Goal: Task Accomplishment & Management: Use online tool/utility

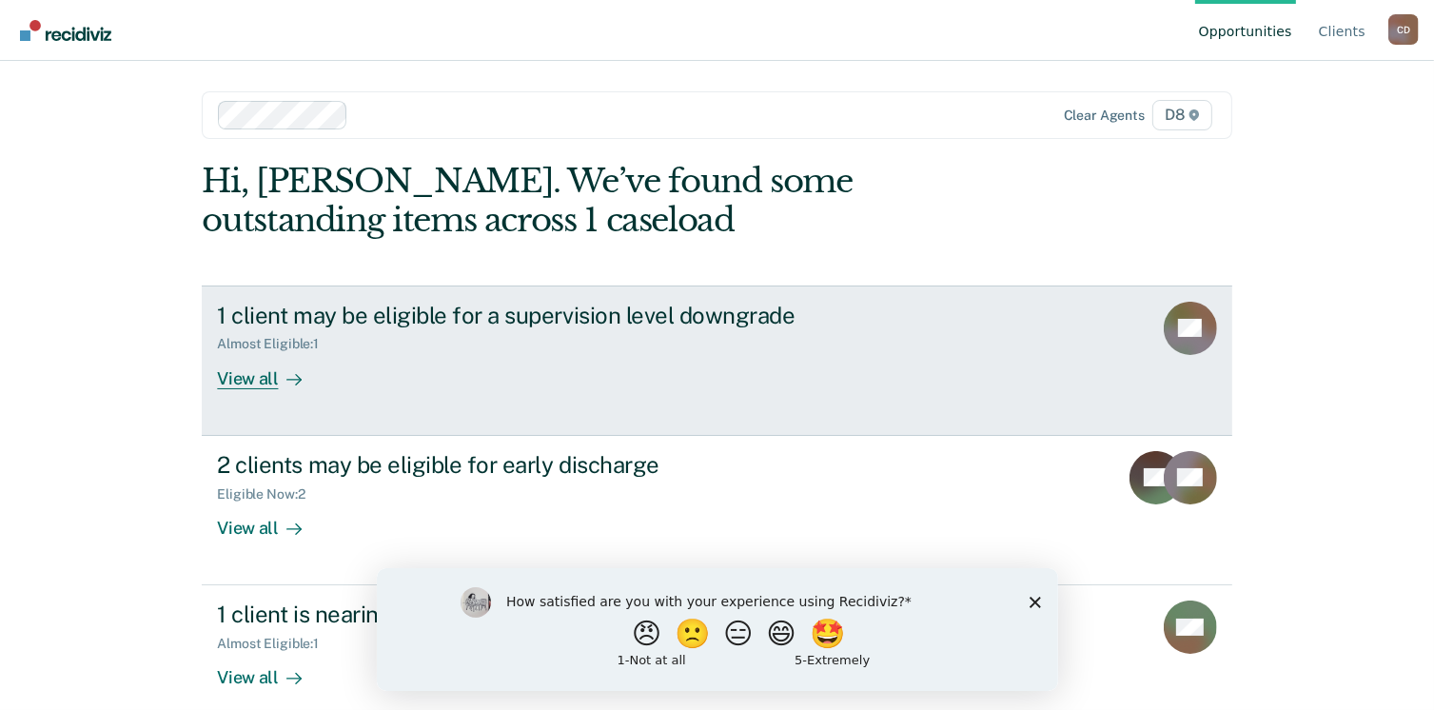
click at [247, 381] on div "View all" at bounding box center [270, 370] width 107 height 37
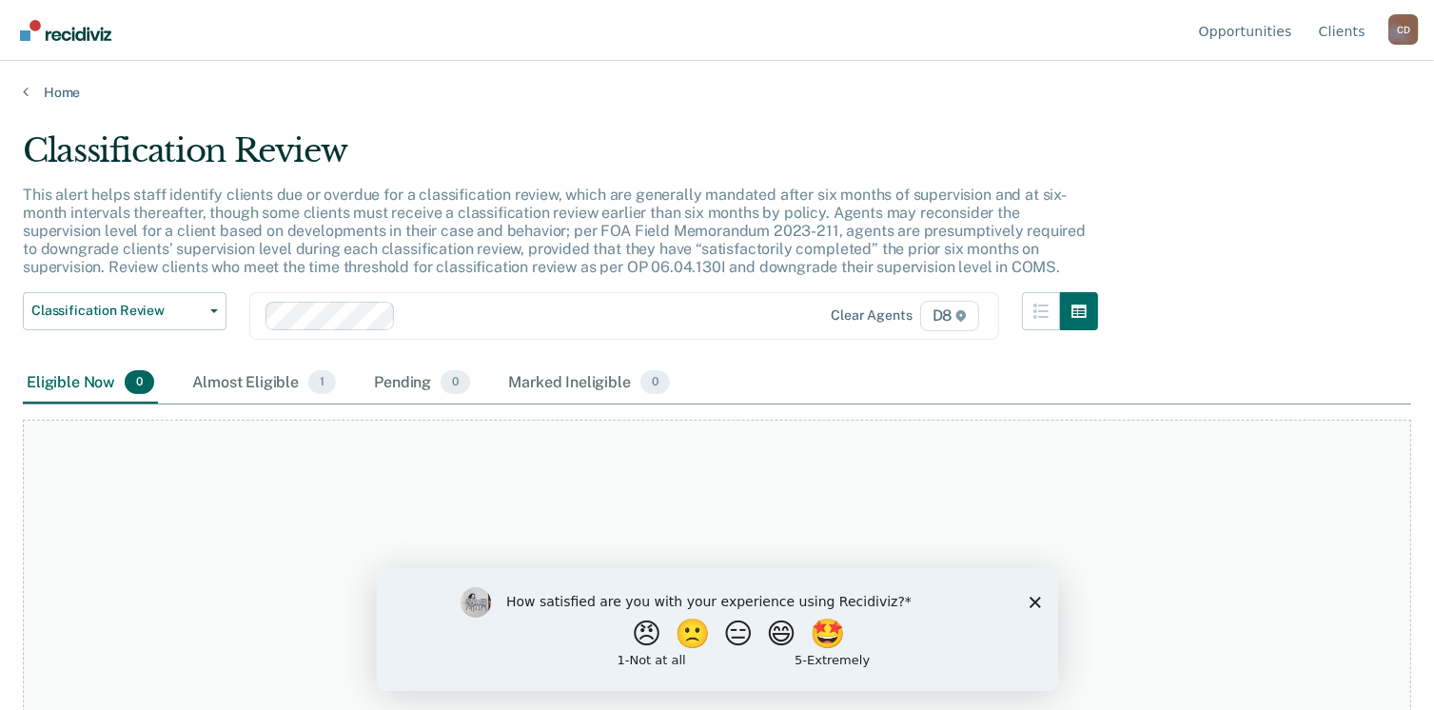
click at [1033, 602] on polygon "Close survey" at bounding box center [1034, 601] width 11 height 11
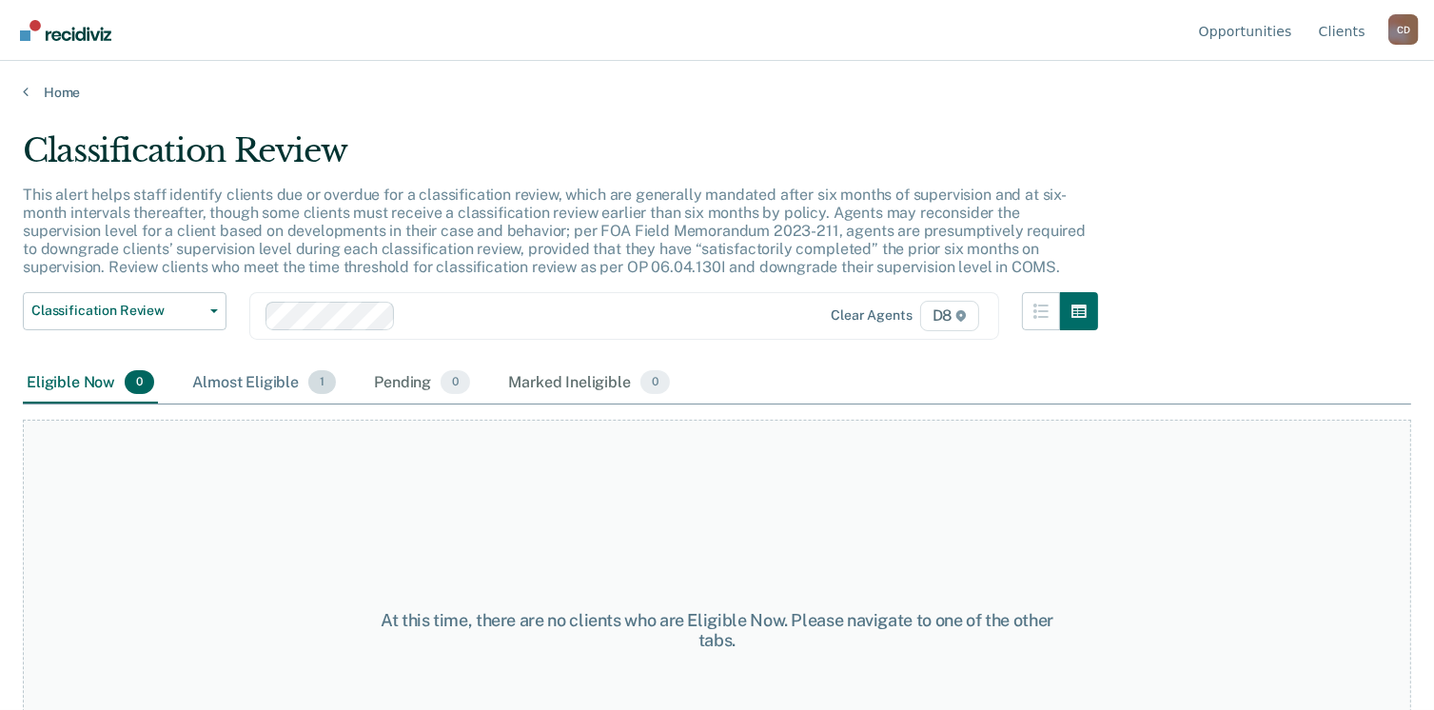
click at [270, 376] on div "Almost Eligible 1" at bounding box center [263, 384] width 151 height 42
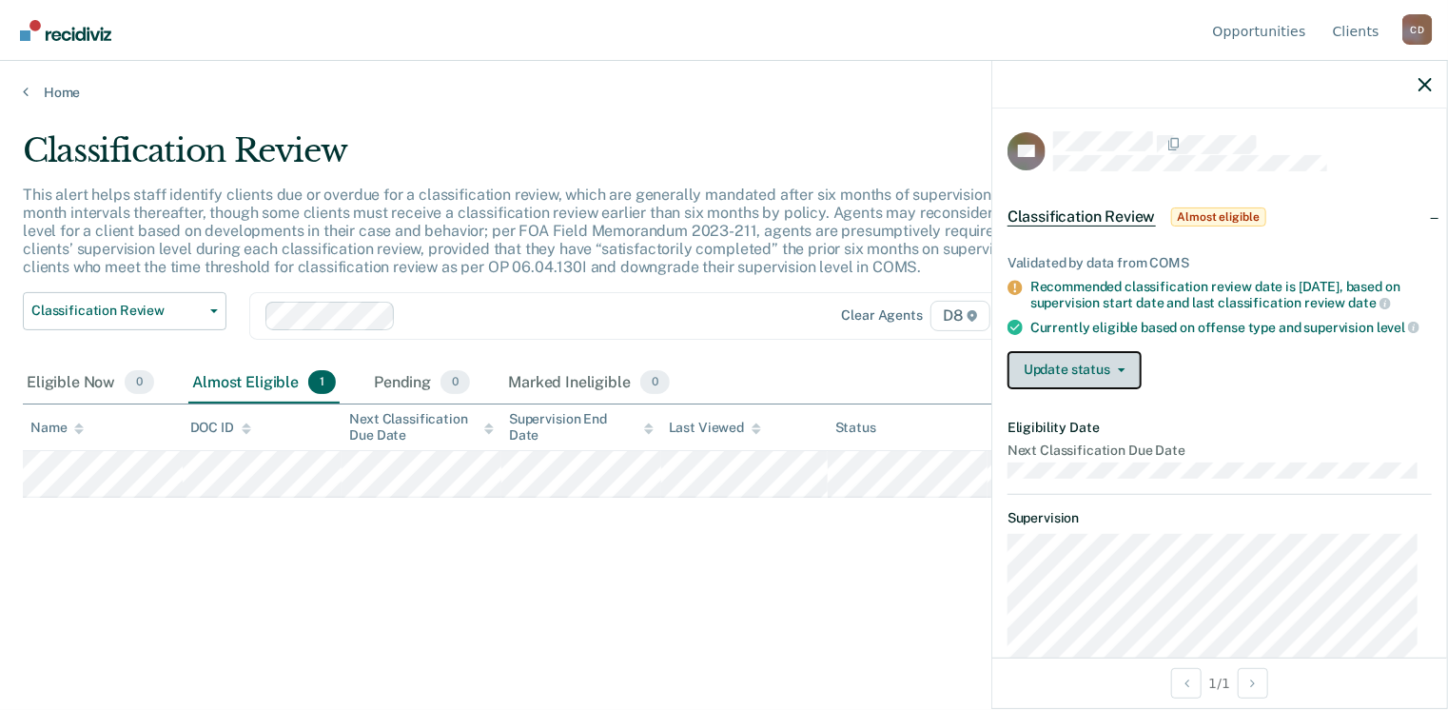
click at [1065, 382] on button "Update status" at bounding box center [1075, 370] width 134 height 38
click at [1237, 372] on div "Update status [PERSON_NAME] Mark Ineligible" at bounding box center [1220, 370] width 424 height 38
click at [754, 587] on div "Classification Review This alert helps staff identify clients due or overdue fo…" at bounding box center [724, 379] width 1403 height 497
click at [1425, 85] on icon "button" at bounding box center [1425, 84] width 13 height 13
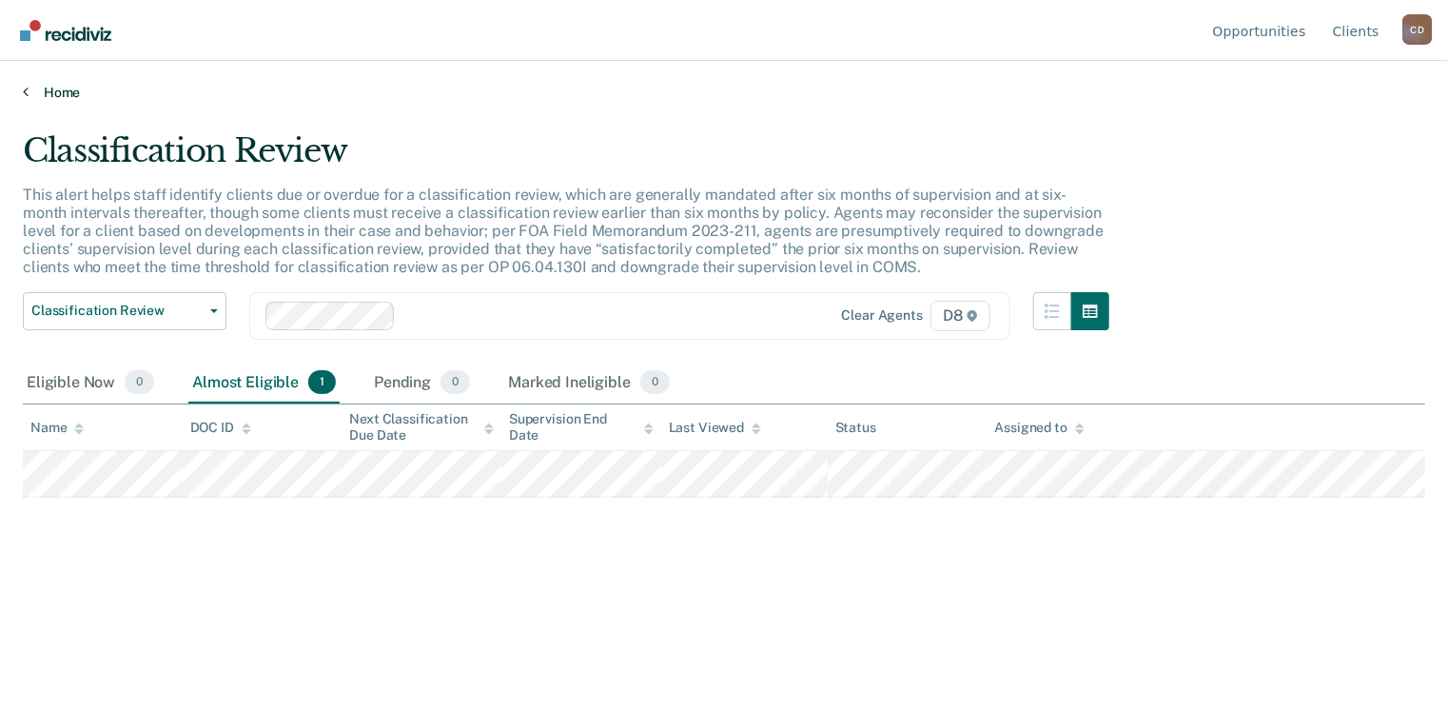
click at [24, 92] on icon at bounding box center [26, 91] width 6 height 15
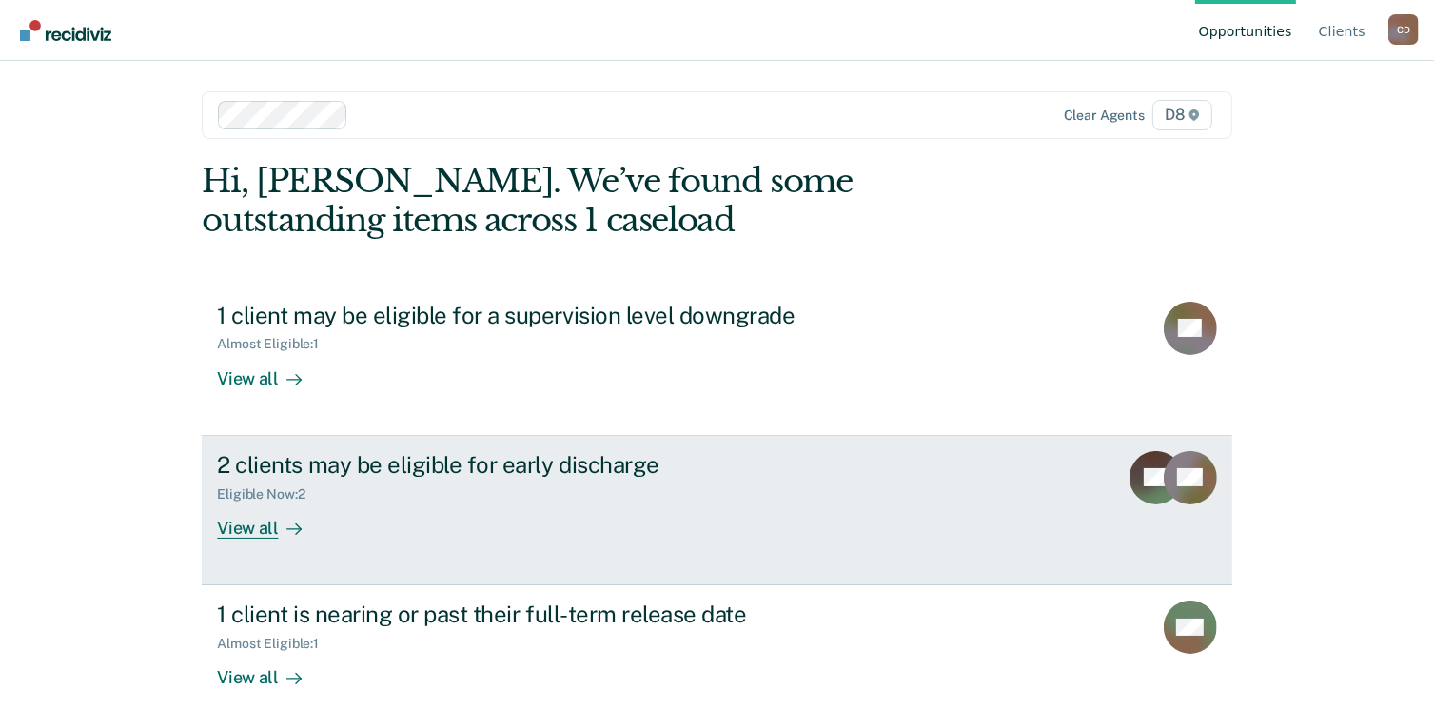
click at [240, 522] on div "View all" at bounding box center [270, 519] width 107 height 37
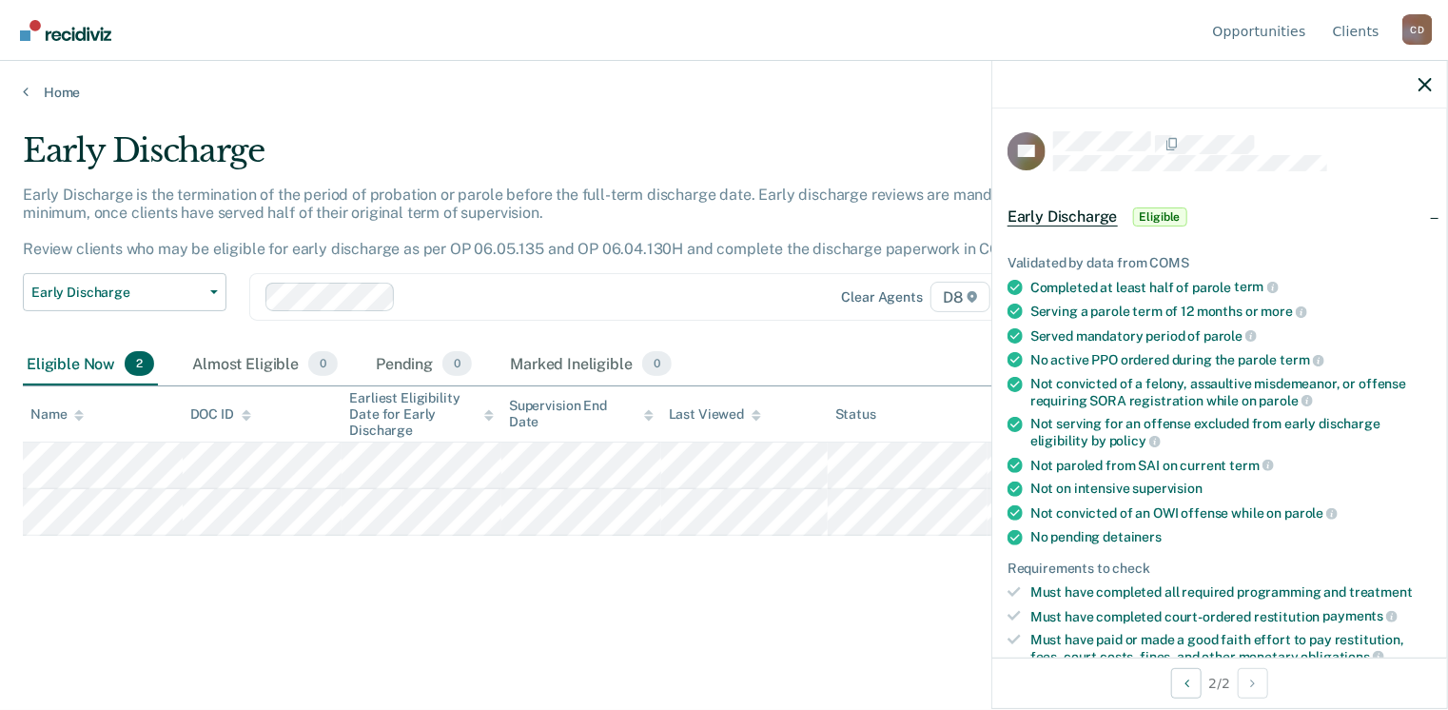
click at [295, 602] on div "Early Discharge Early Discharge is the termination of the period of probation o…" at bounding box center [724, 379] width 1403 height 497
click at [1427, 88] on icon "button" at bounding box center [1425, 84] width 13 height 13
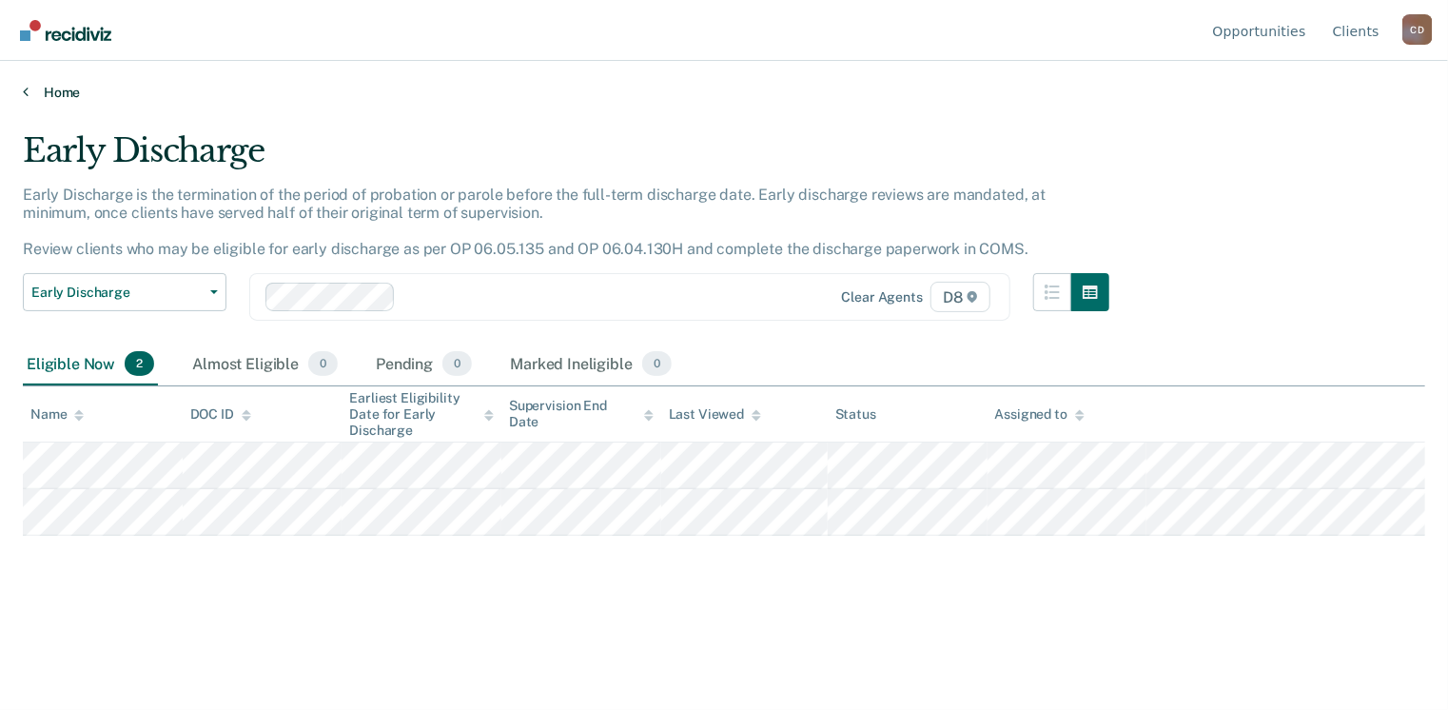
click at [29, 95] on link "Home" at bounding box center [724, 92] width 1403 height 17
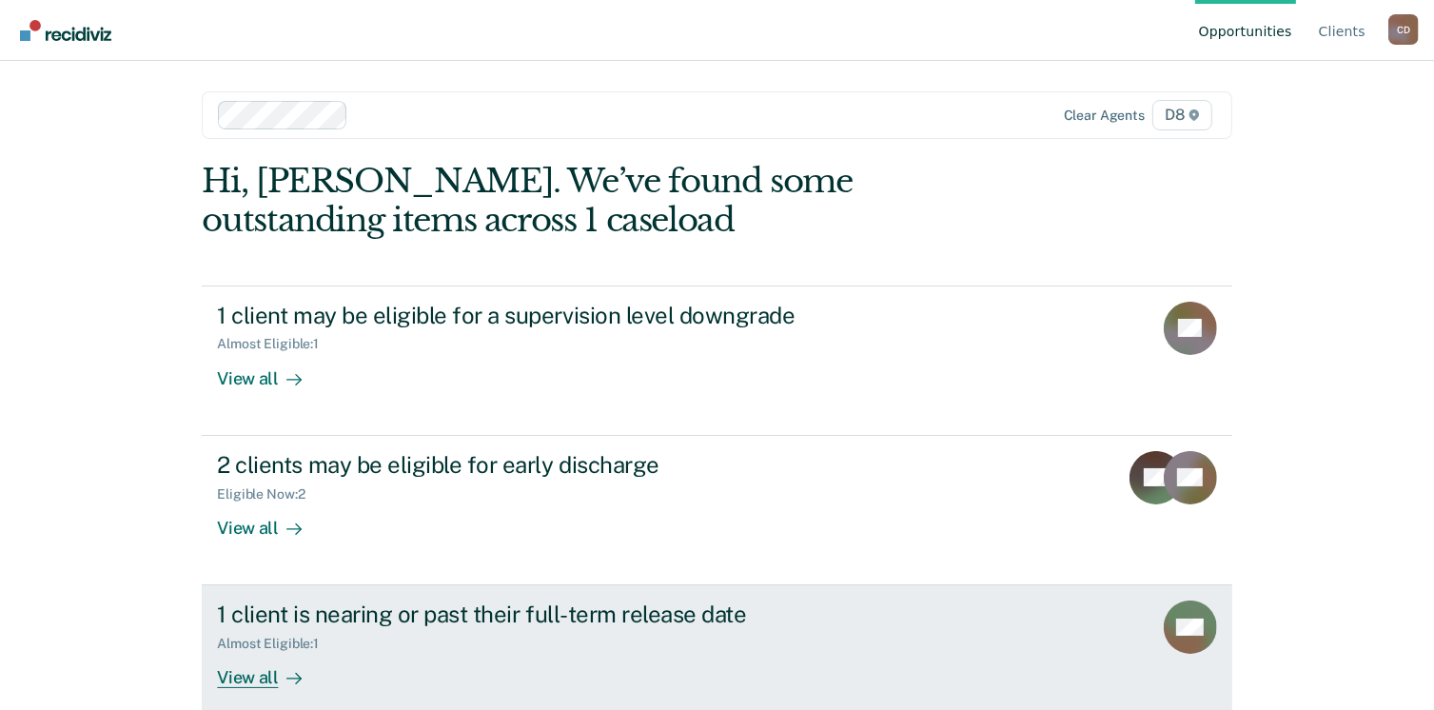
click at [242, 640] on div "Almost Eligible : 1" at bounding box center [275, 644] width 117 height 16
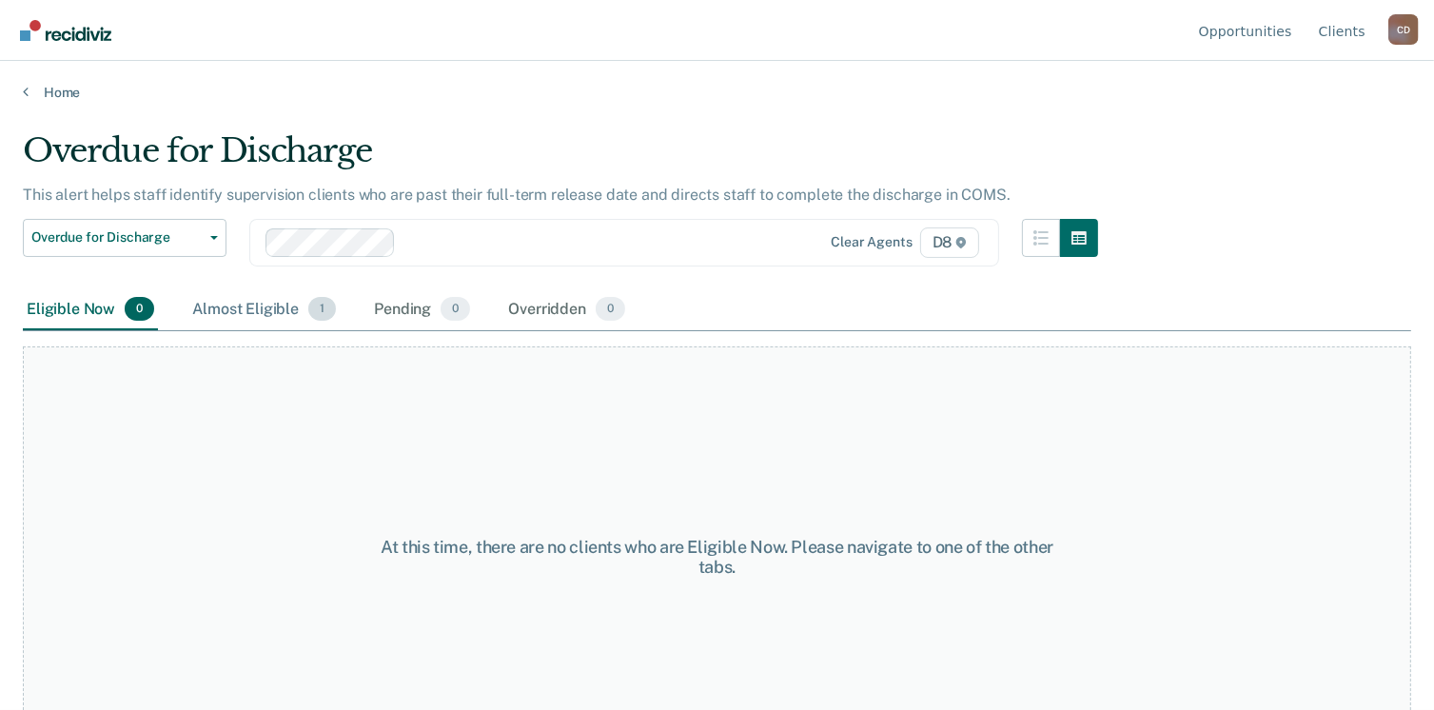
click at [250, 314] on div "Almost Eligible 1" at bounding box center [263, 310] width 151 height 42
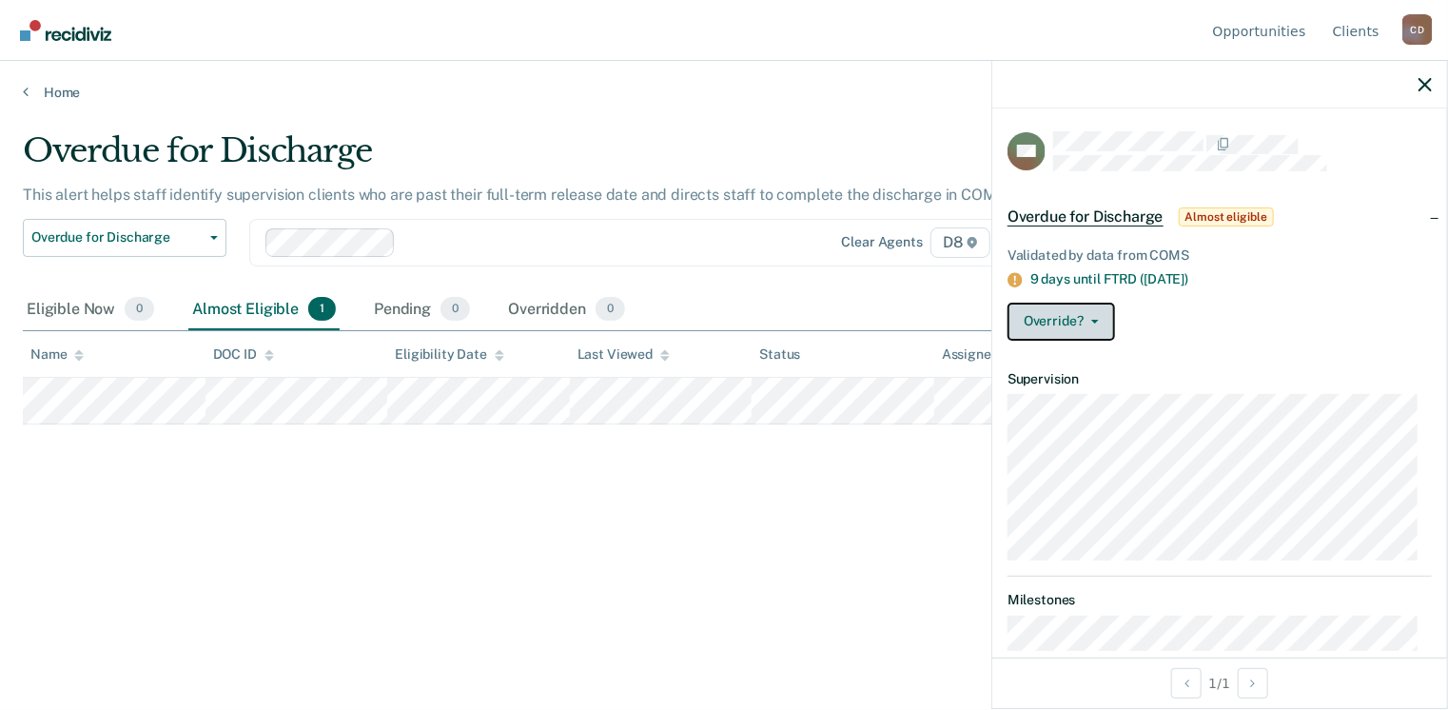
click at [1092, 323] on button "Override?" at bounding box center [1062, 322] width 108 height 38
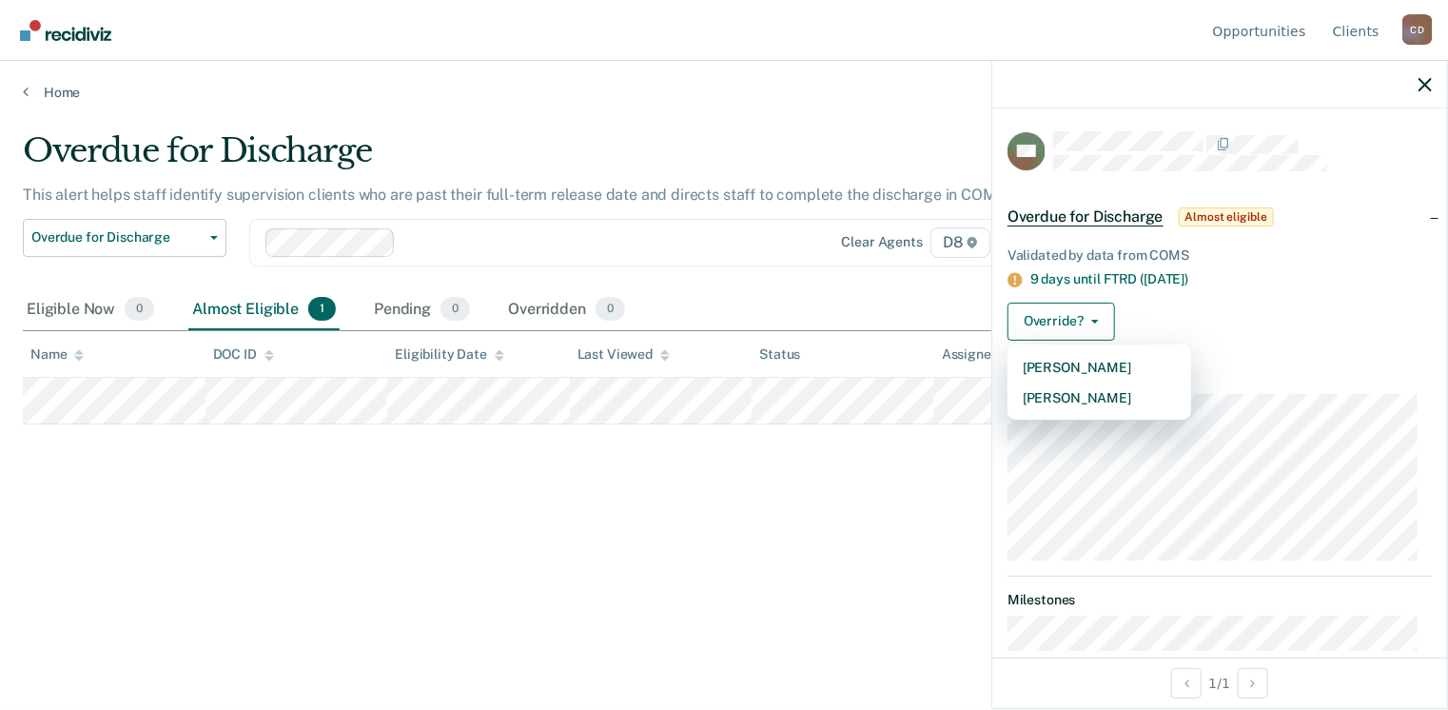
click at [918, 518] on div "Overdue for Discharge This alert helps staff identify supervision clients who a…" at bounding box center [724, 349] width 1403 height 436
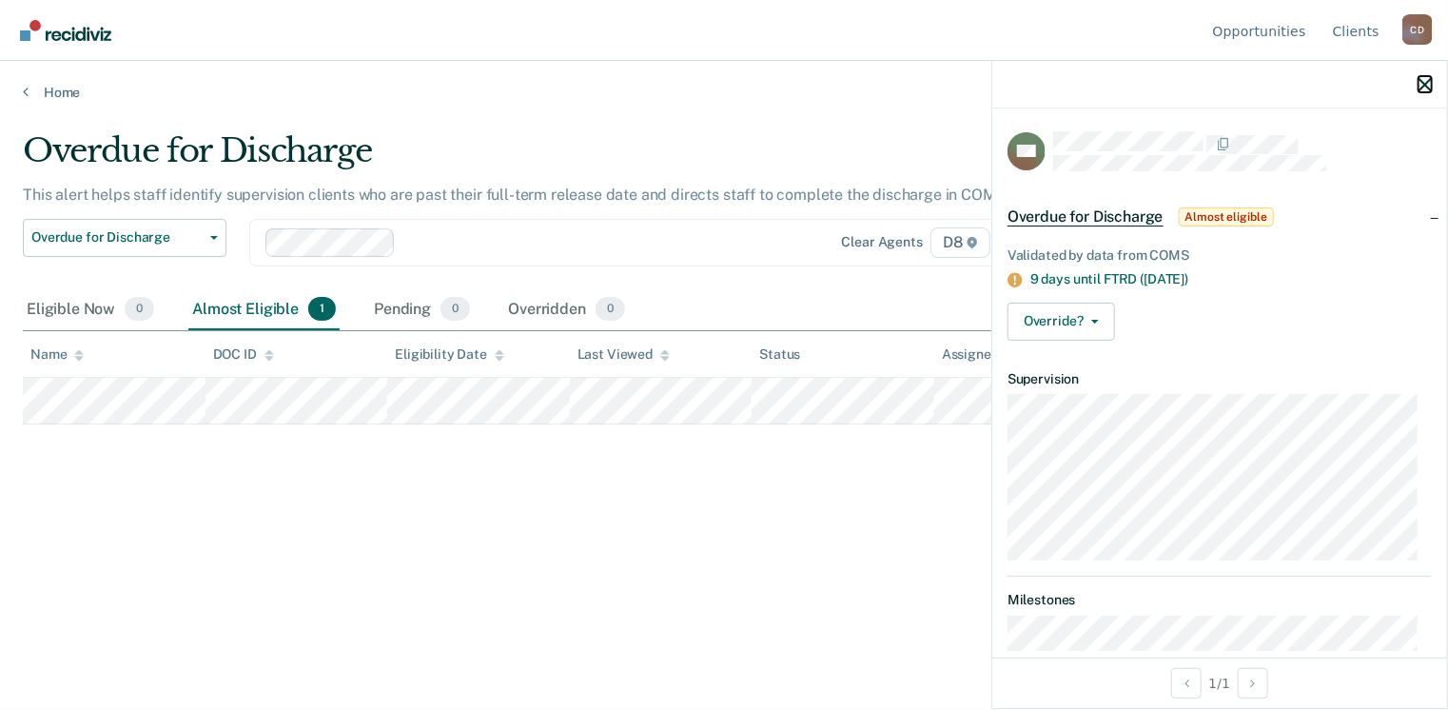
click at [1423, 90] on icon "button" at bounding box center [1425, 84] width 13 height 13
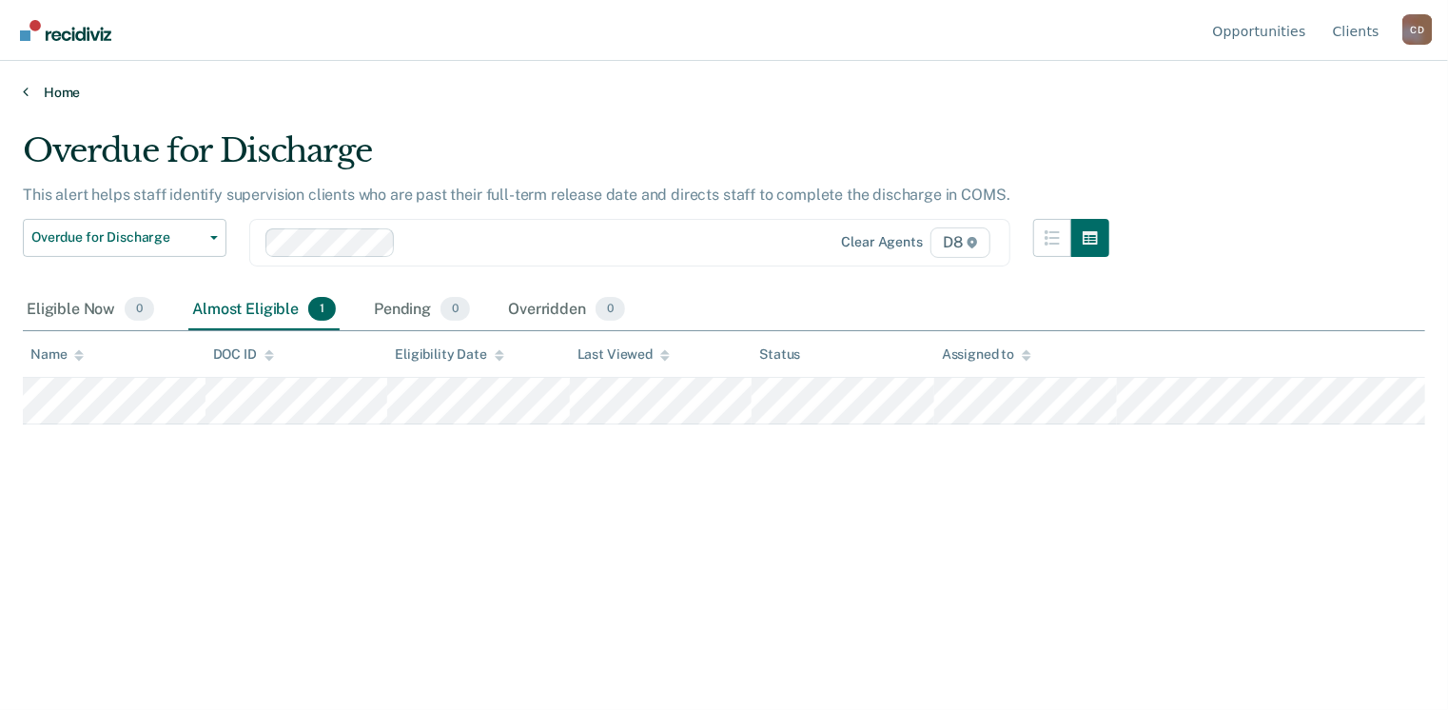
click at [27, 90] on icon at bounding box center [26, 91] width 6 height 15
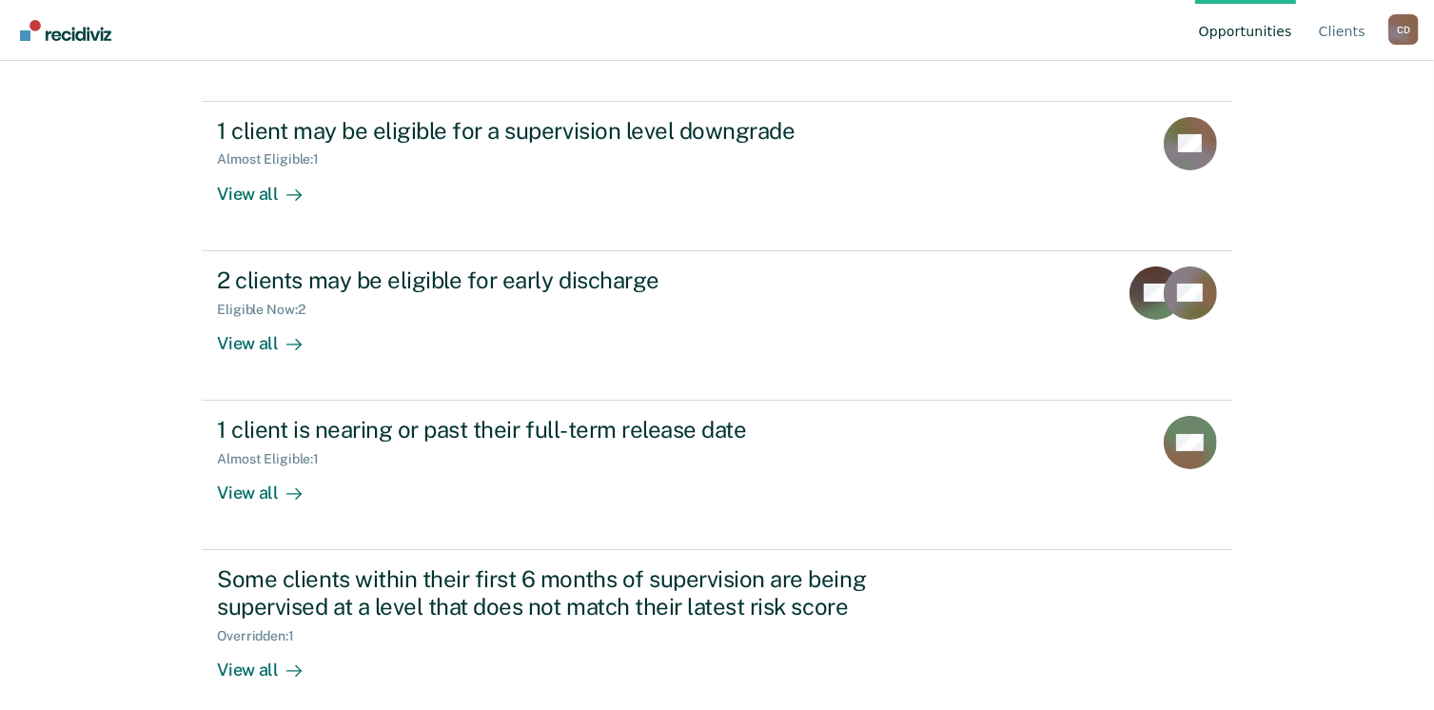
scroll to position [200, 0]
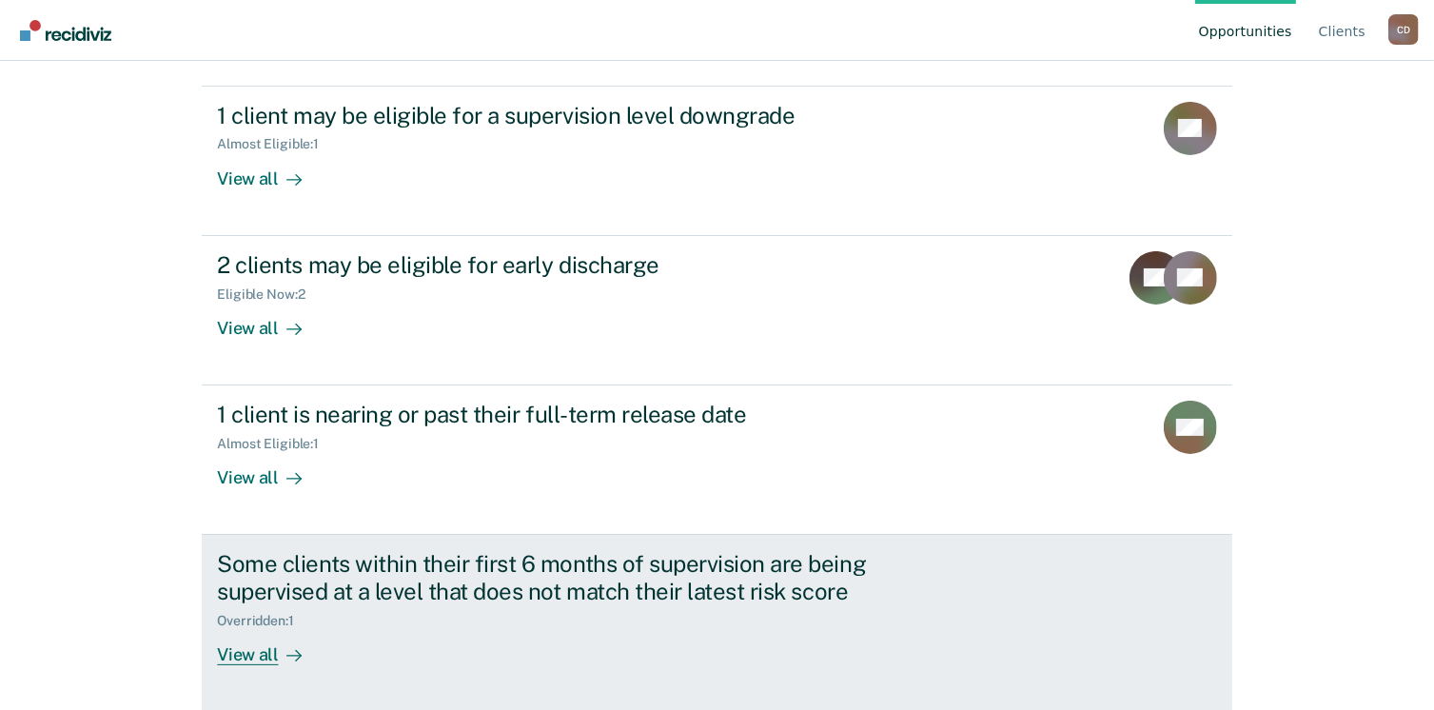
click at [249, 650] on div "View all" at bounding box center [270, 647] width 107 height 37
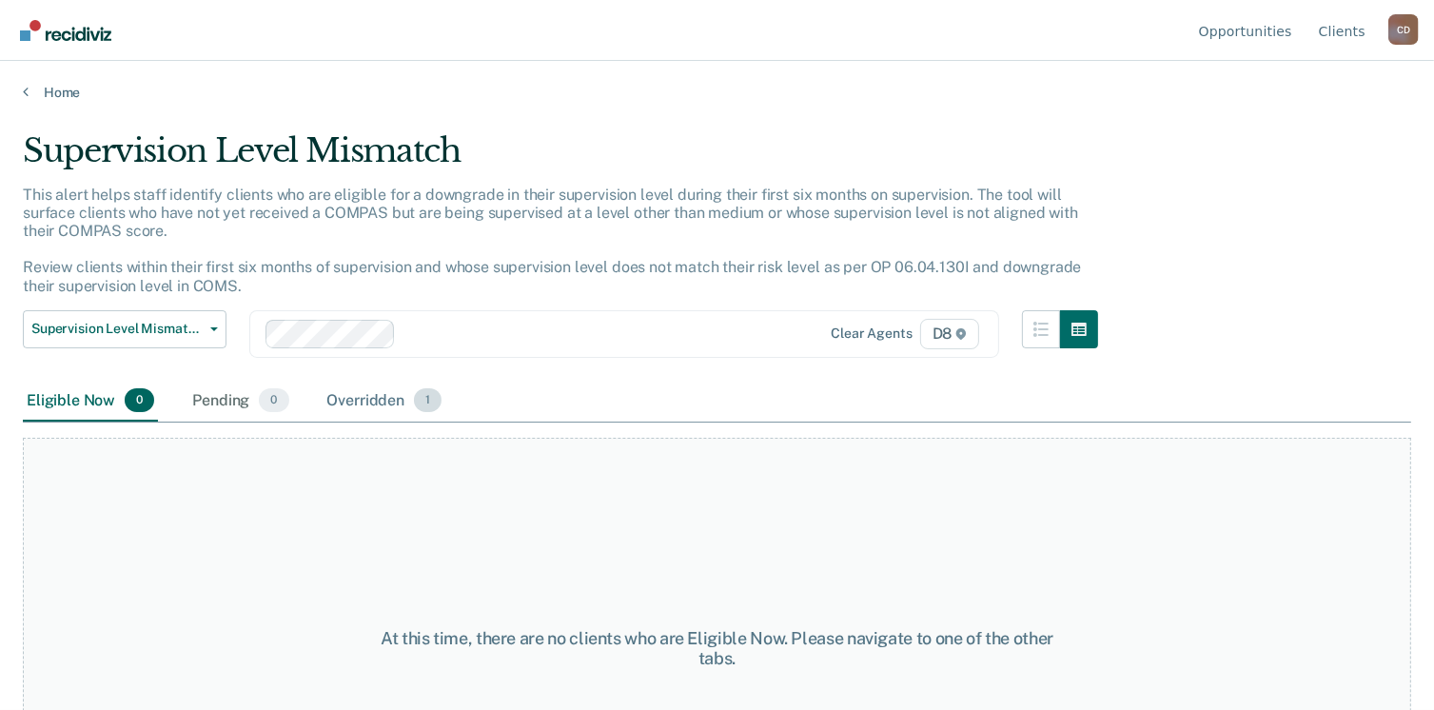
click at [342, 404] on div "Overridden 1" at bounding box center [385, 402] width 123 height 42
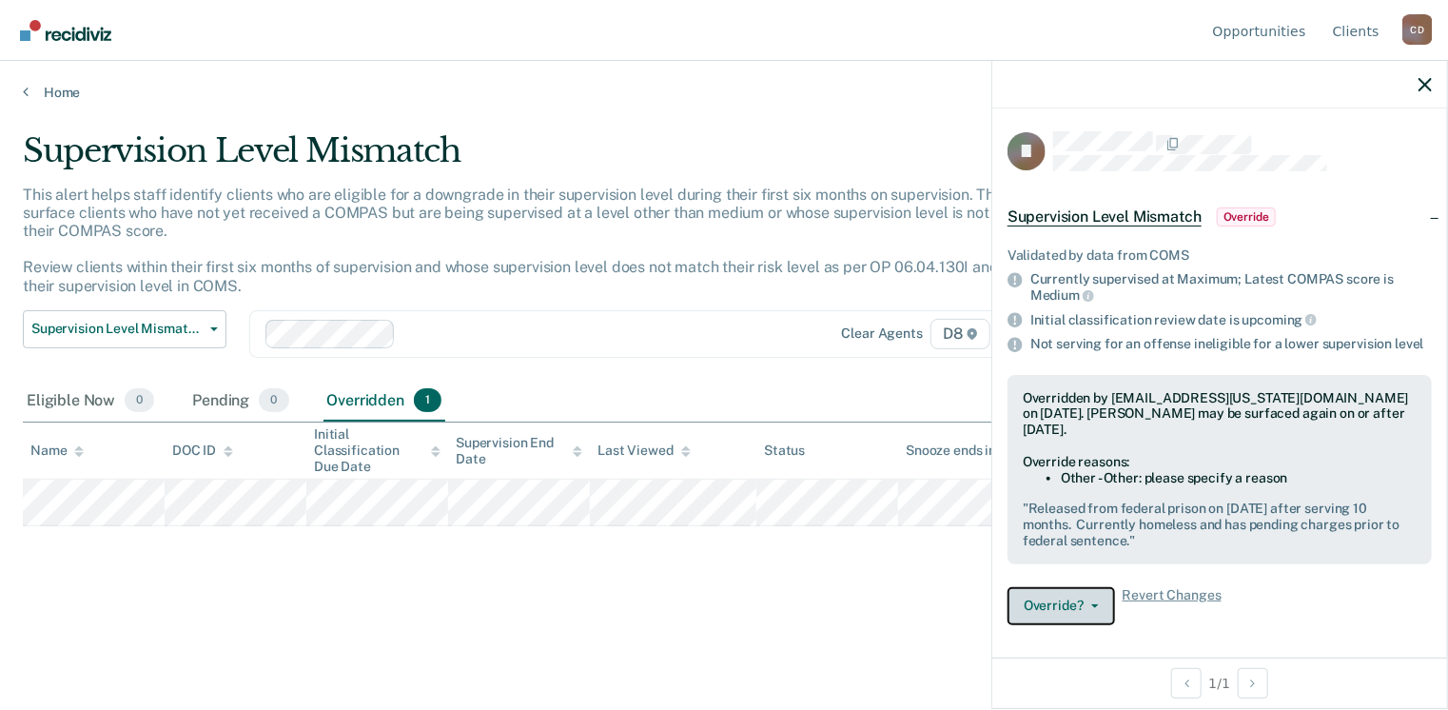
click at [1031, 609] on button "Override?" at bounding box center [1062, 606] width 108 height 38
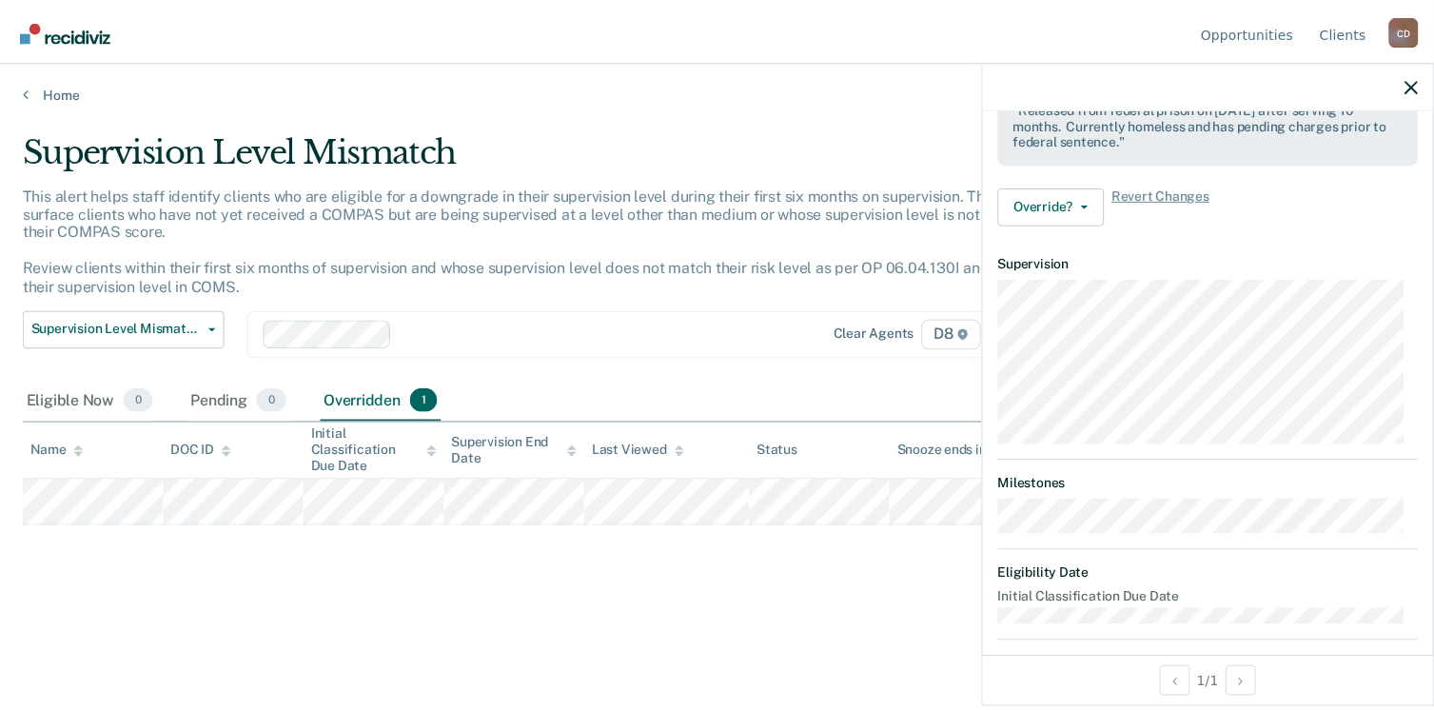
scroll to position [403, 0]
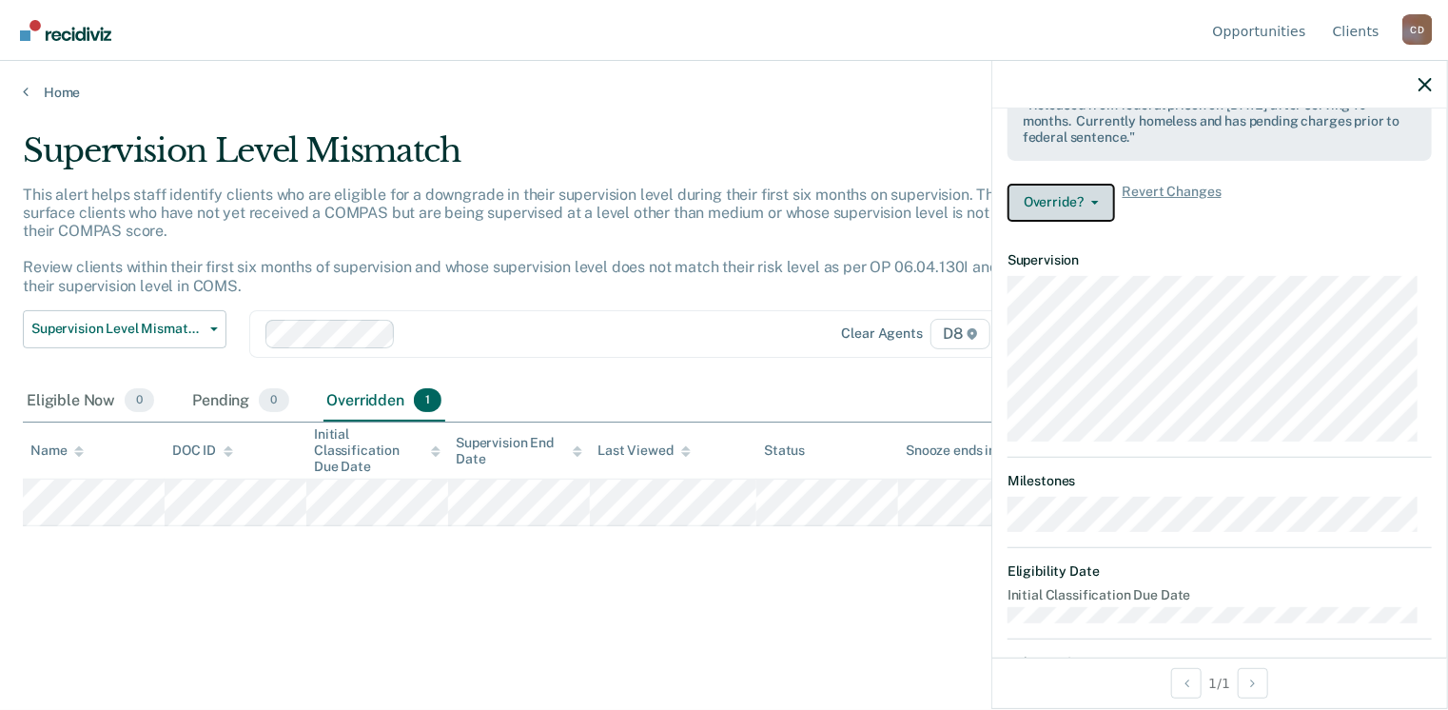
click at [1093, 206] on button "Override?" at bounding box center [1062, 203] width 108 height 38
click at [1425, 85] on icon "button" at bounding box center [1425, 84] width 13 height 13
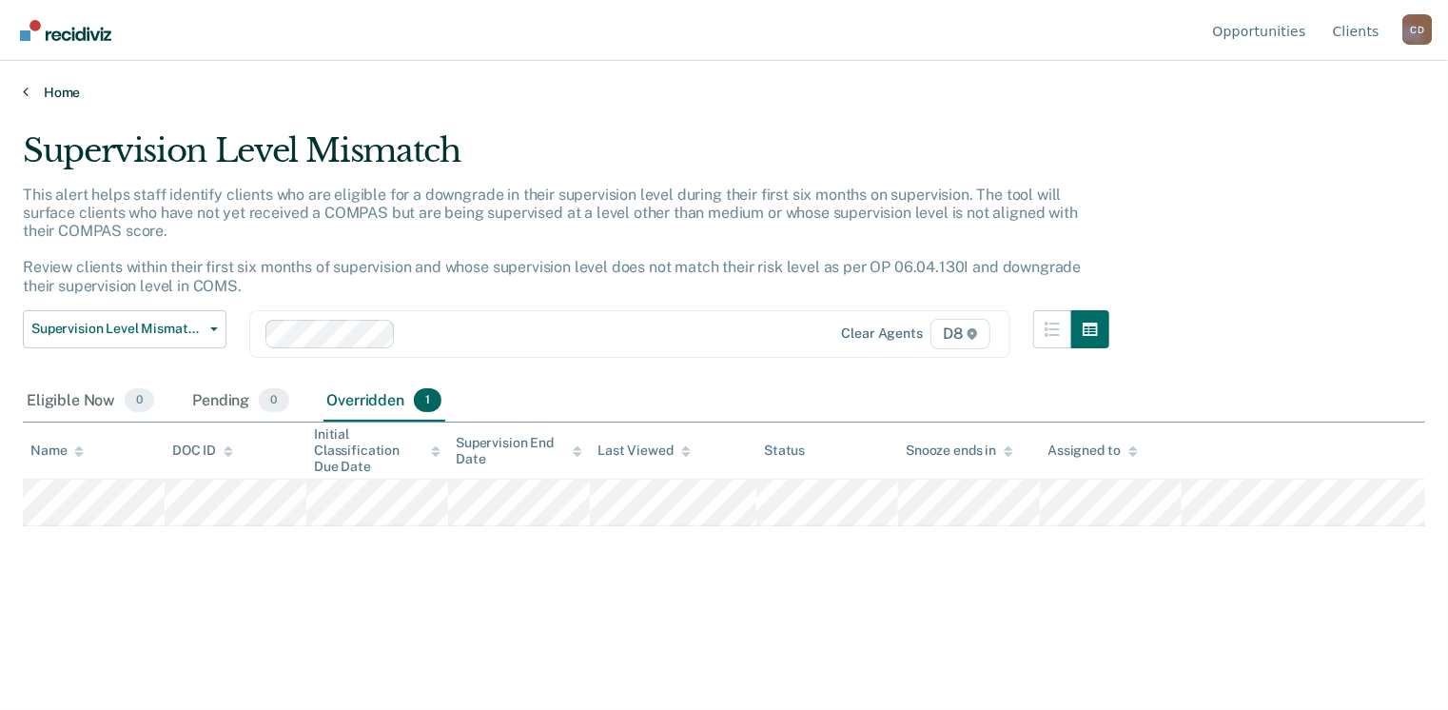
click at [27, 91] on icon at bounding box center [26, 91] width 6 height 15
